Goal: Information Seeking & Learning: Learn about a topic

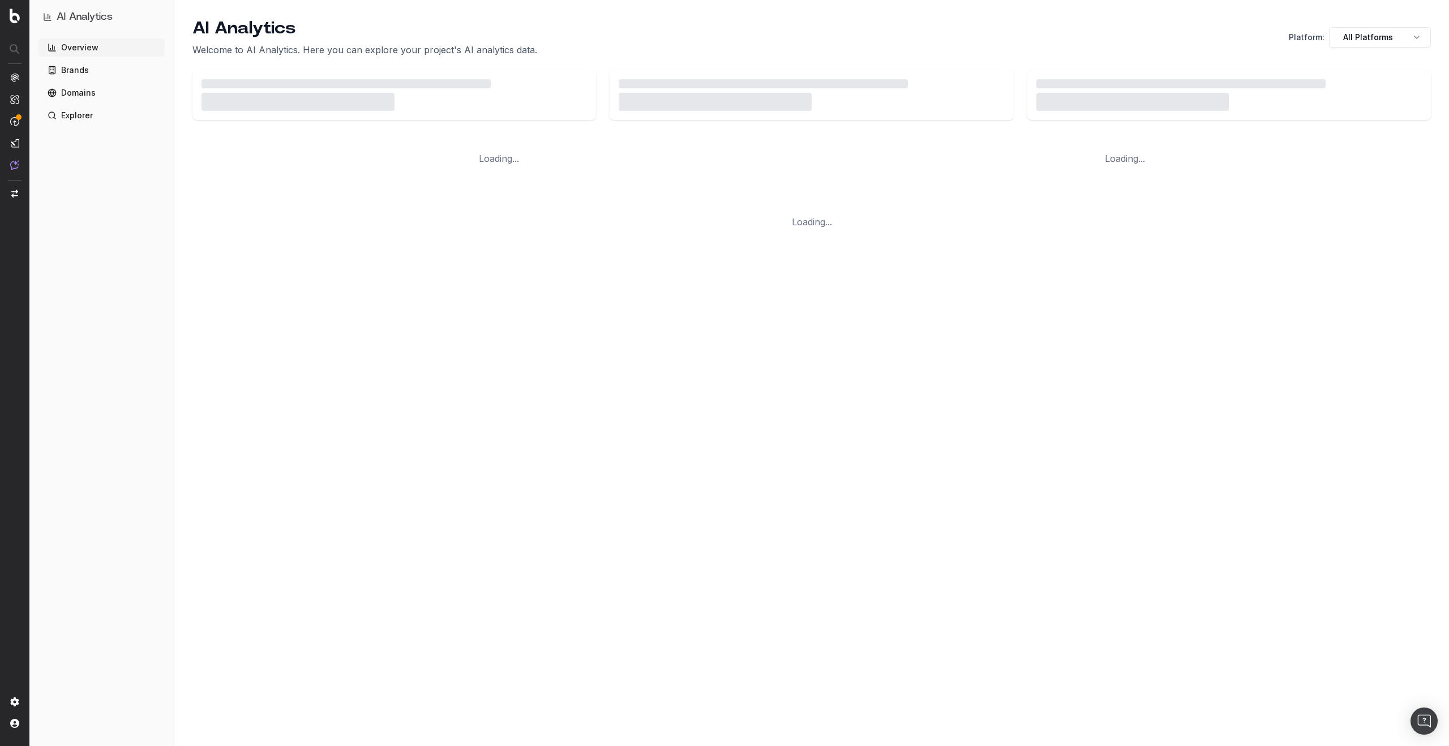
click at [616, 27] on div "AI Analytics Welcome to AI Analytics. Here you can explore your project's AI an…" at bounding box center [811, 37] width 1239 height 38
